Goal: Find specific page/section: Find specific page/section

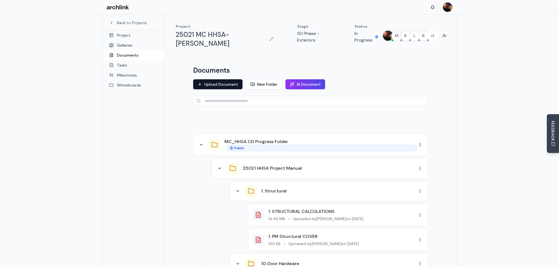
scroll to position [29, 0]
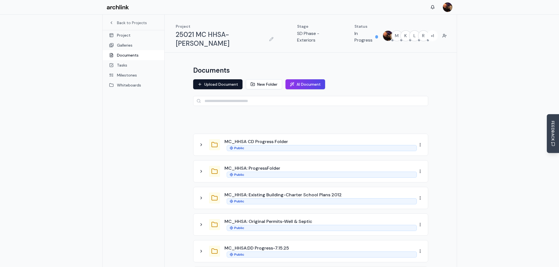
scroll to position [29, 0]
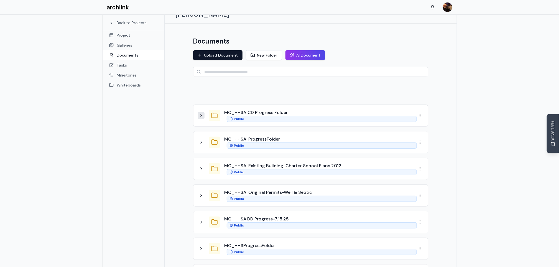
click at [203, 113] on icon at bounding box center [201, 115] width 4 height 4
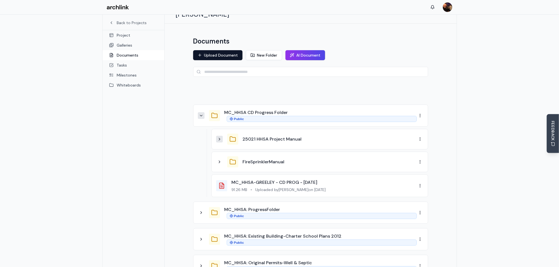
click at [221, 137] on icon at bounding box center [219, 139] width 4 height 4
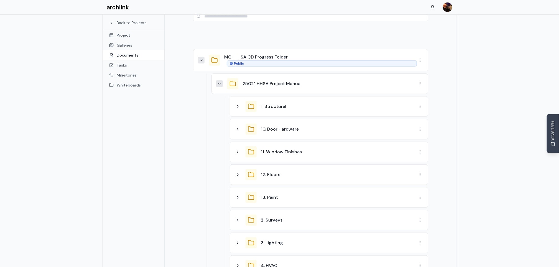
scroll to position [57, 0]
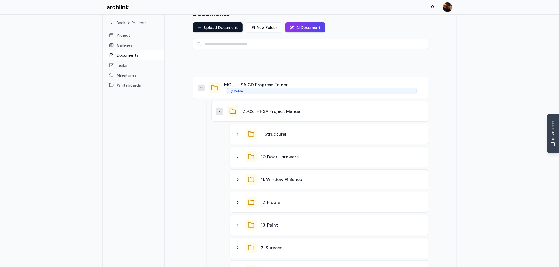
click at [220, 109] on icon at bounding box center [219, 111] width 4 height 4
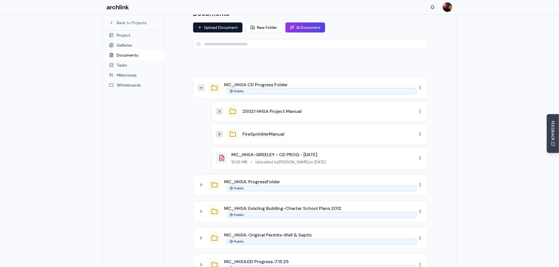
click at [219, 132] on icon at bounding box center [219, 134] width 4 height 4
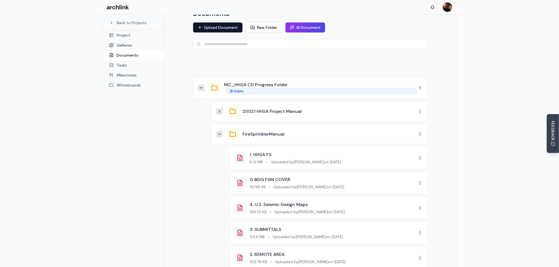
click at [220, 132] on icon at bounding box center [219, 134] width 4 height 4
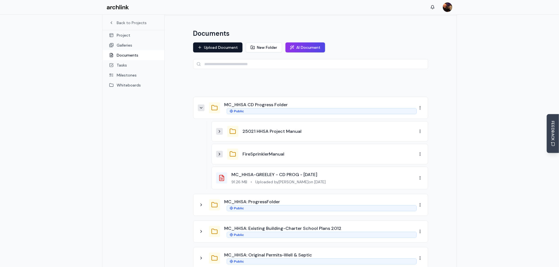
scroll to position [1, 0]
